Goal: Communication & Community: Answer question/provide support

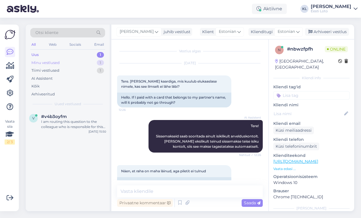
scroll to position [14, 0]
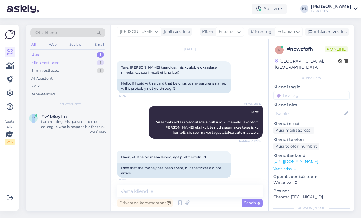
click at [50, 61] on div "Minu vestlused" at bounding box center [45, 63] width 28 height 6
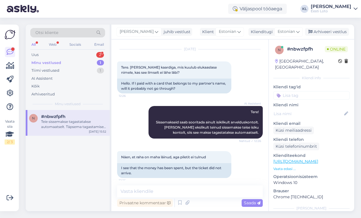
click at [52, 118] on span "#nbwzfpfh" at bounding box center [53, 116] width 24 height 5
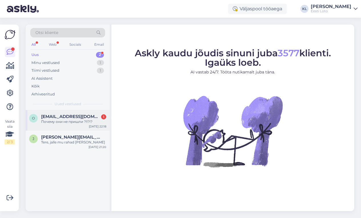
click at [68, 119] on div "Почему они не пришли ?!!?!?" at bounding box center [73, 121] width 65 height 5
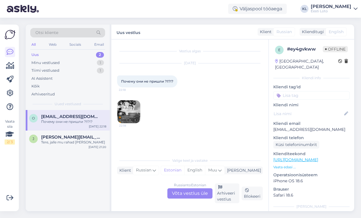
click at [134, 114] on img at bounding box center [128, 111] width 23 height 23
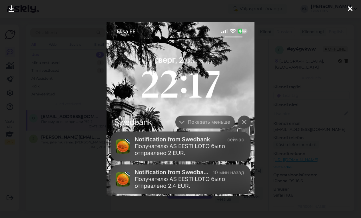
click at [349, 9] on icon at bounding box center [350, 8] width 5 height 7
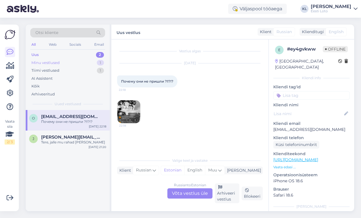
click at [79, 62] on div "Minu vestlused 1" at bounding box center [67, 63] width 75 height 8
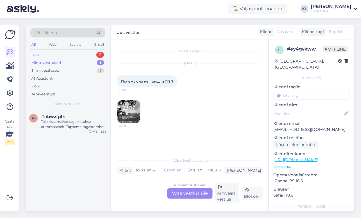
click at [76, 51] on div "Uus 2" at bounding box center [67, 55] width 75 height 8
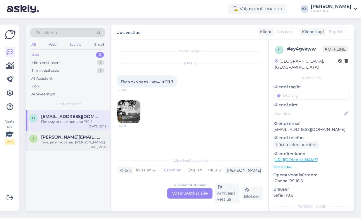
click at [62, 141] on div "Tere, jalle mu rahad ei tule" at bounding box center [73, 142] width 65 height 5
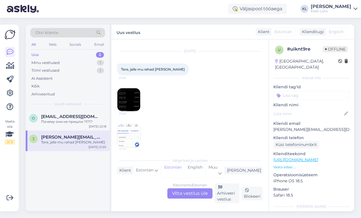
click at [129, 100] on img at bounding box center [128, 99] width 23 height 23
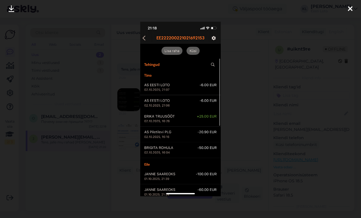
click at [351, 8] on icon at bounding box center [350, 8] width 5 height 7
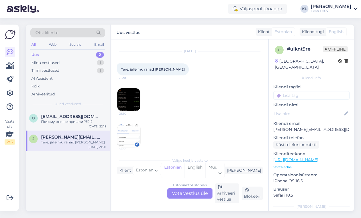
click at [128, 135] on img at bounding box center [128, 135] width 23 height 23
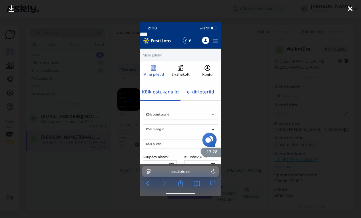
click at [352, 9] on icon at bounding box center [350, 8] width 5 height 7
